Goal: Task Accomplishment & Management: Use online tool/utility

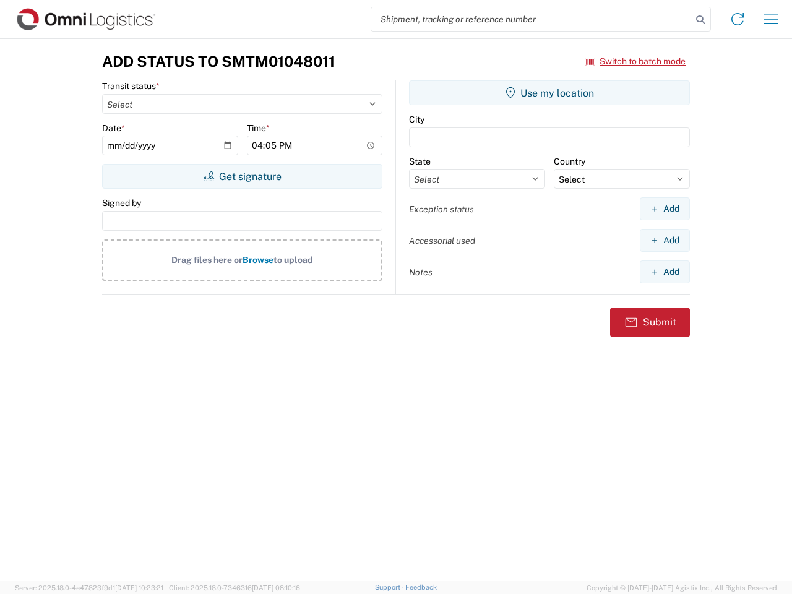
click at [532, 19] on input "search" at bounding box center [531, 19] width 321 height 24
click at [700, 20] on icon at bounding box center [700, 19] width 17 height 17
click at [738, 19] on icon at bounding box center [738, 19] width 20 height 20
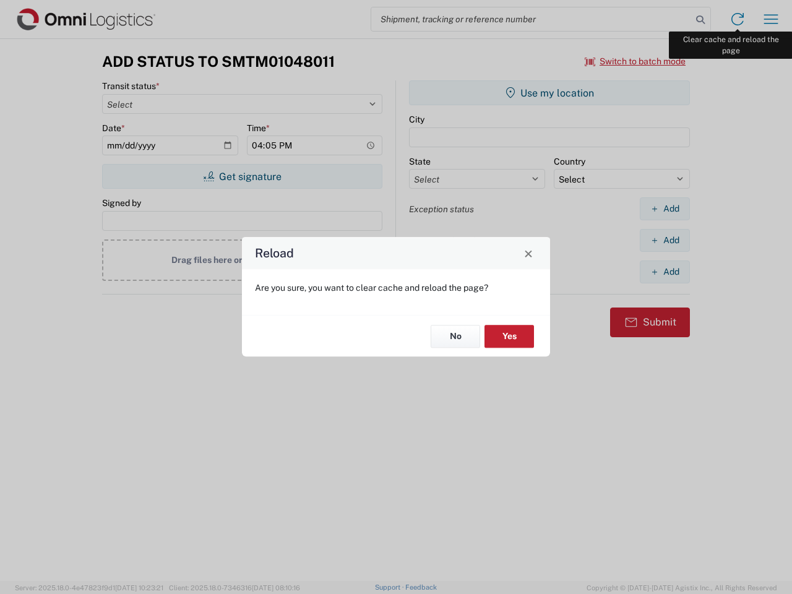
click at [771, 19] on div "Reload Are you sure, you want to clear cache and reload the page? No Yes" at bounding box center [396, 297] width 792 height 594
click at [635, 61] on div "Reload Are you sure, you want to clear cache and reload the page? No Yes" at bounding box center [396, 297] width 792 height 594
click at [242, 176] on div "Reload Are you sure, you want to clear cache and reload the page? No Yes" at bounding box center [396, 297] width 792 height 594
click at [549, 93] on div "Reload Are you sure, you want to clear cache and reload the page? No Yes" at bounding box center [396, 297] width 792 height 594
click at [665, 209] on div "Reload Are you sure, you want to clear cache and reload the page? No Yes" at bounding box center [396, 297] width 792 height 594
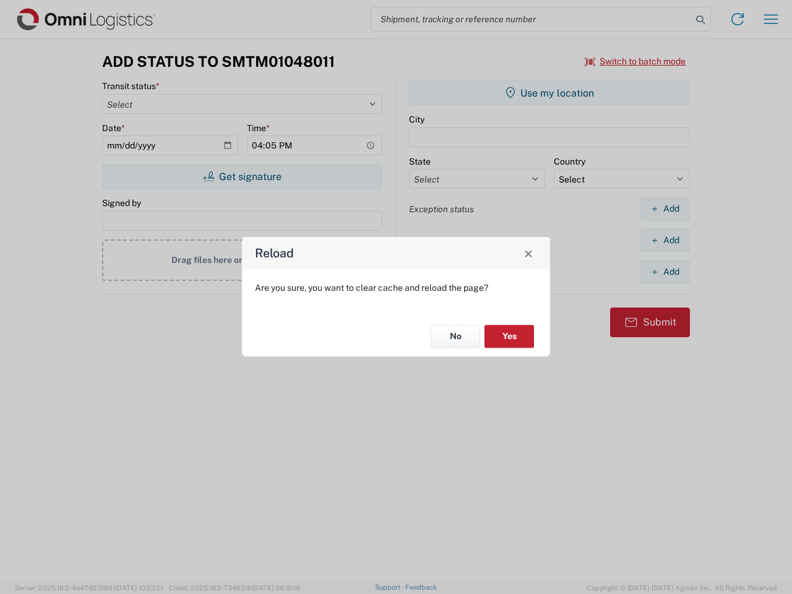
click at [665, 240] on div "Reload Are you sure, you want to clear cache and reload the page? No Yes" at bounding box center [396, 297] width 792 height 594
click at [665, 272] on div "Reload Are you sure, you want to clear cache and reload the page? No Yes" at bounding box center [396, 297] width 792 height 594
